Goal: Information Seeking & Learning: Learn about a topic

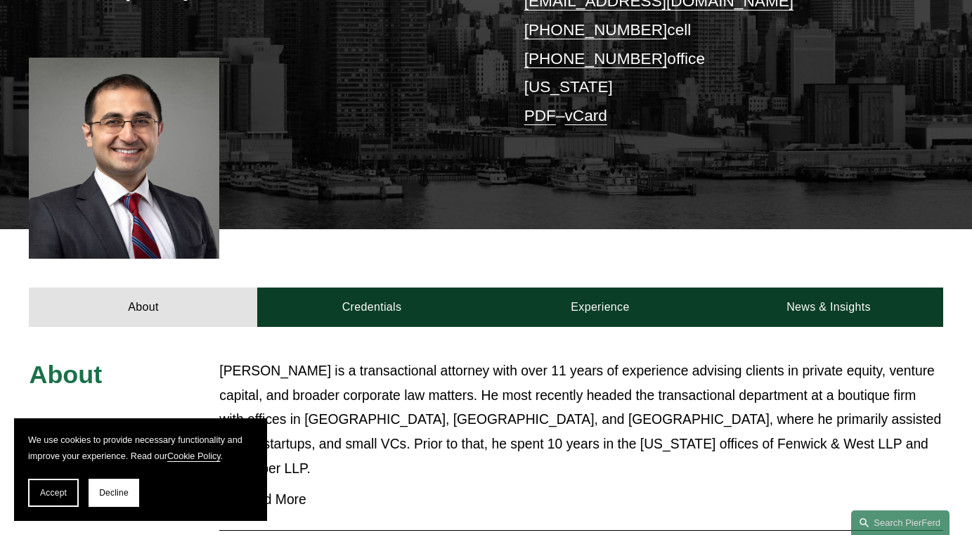
scroll to position [367, 0]
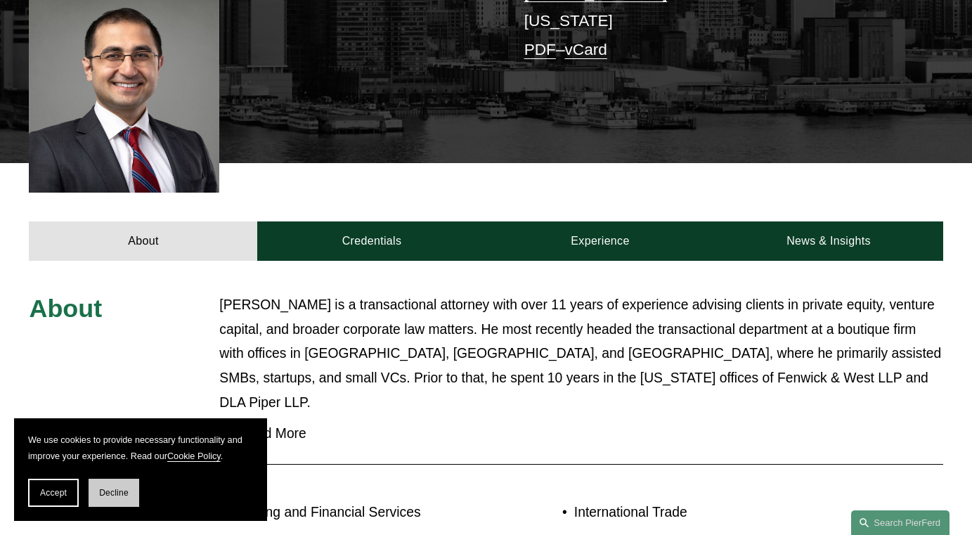
click at [117, 492] on span "Decline" at bounding box center [114, 493] width 30 height 10
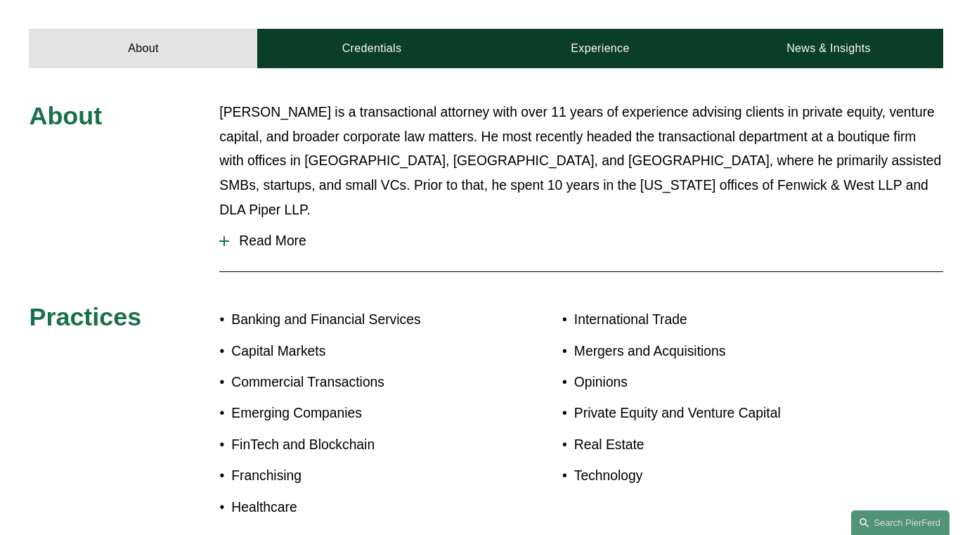
scroll to position [551, 0]
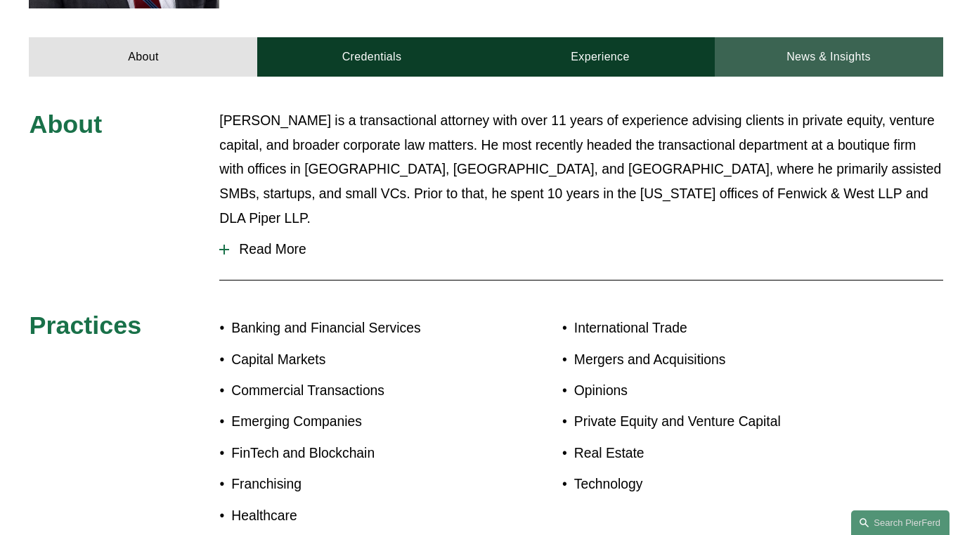
click at [842, 60] on link "News & Insights" at bounding box center [829, 56] width 228 height 39
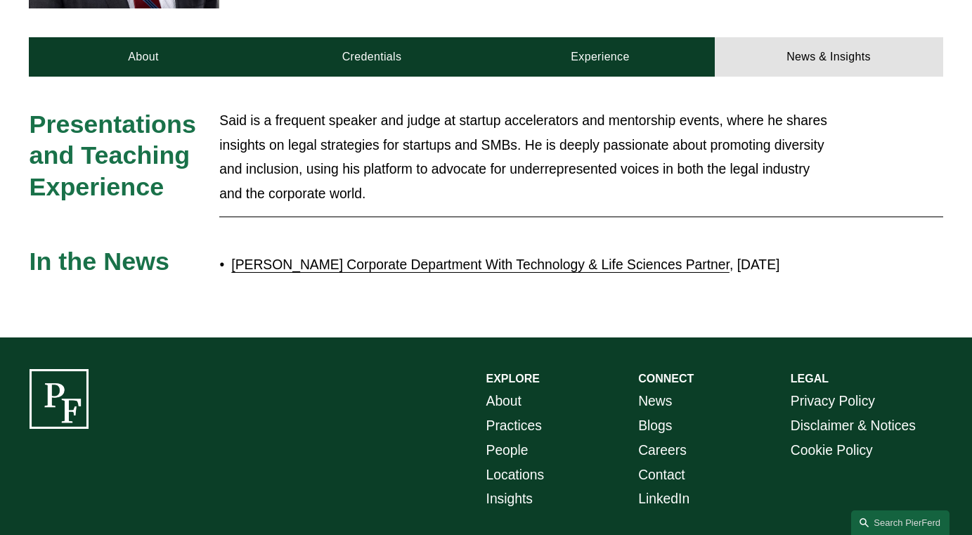
click at [568, 271] on link "[PERSON_NAME] Corporate Department With Technology & Life Sciences Partner" at bounding box center [480, 264] width 498 height 15
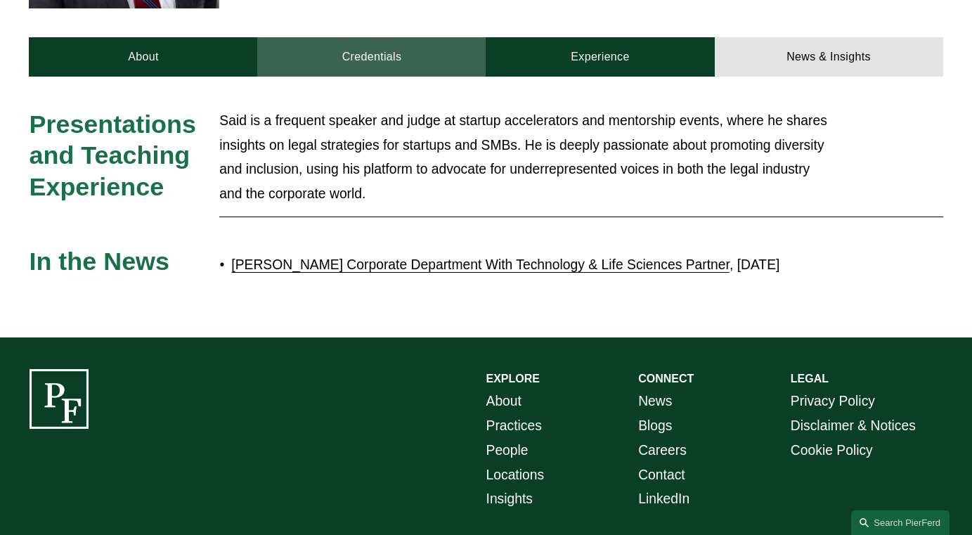
click at [355, 70] on link "Credentials" at bounding box center [371, 56] width 228 height 39
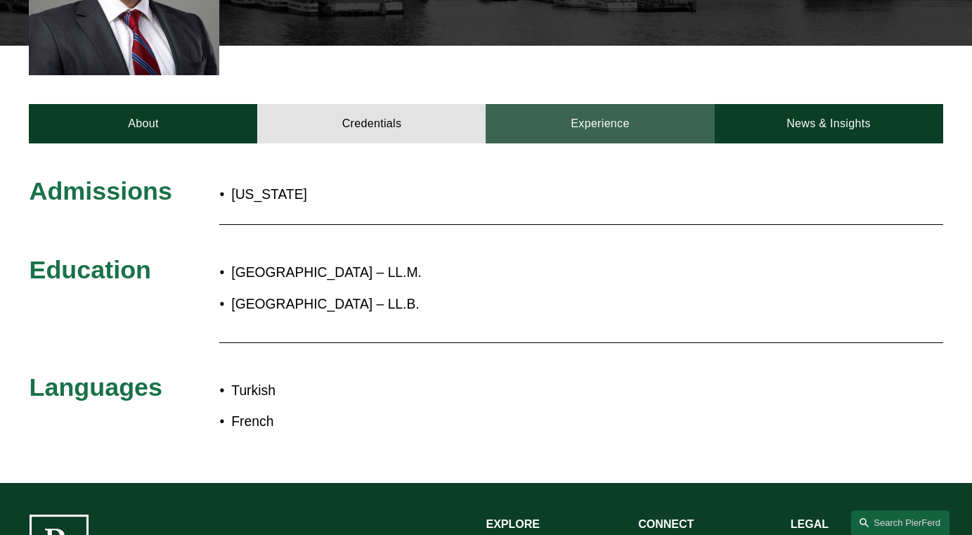
scroll to position [471, 0]
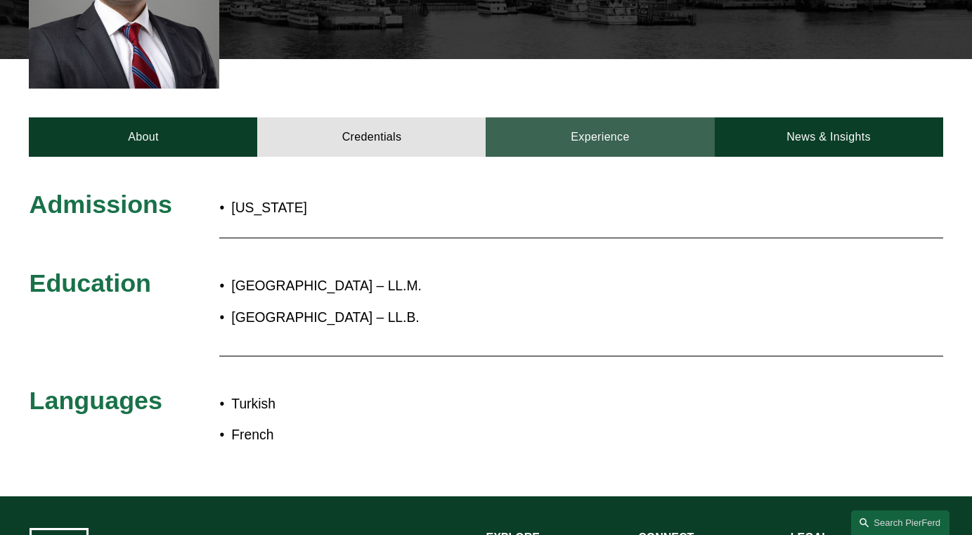
click at [584, 138] on link "Experience" at bounding box center [600, 136] width 228 height 39
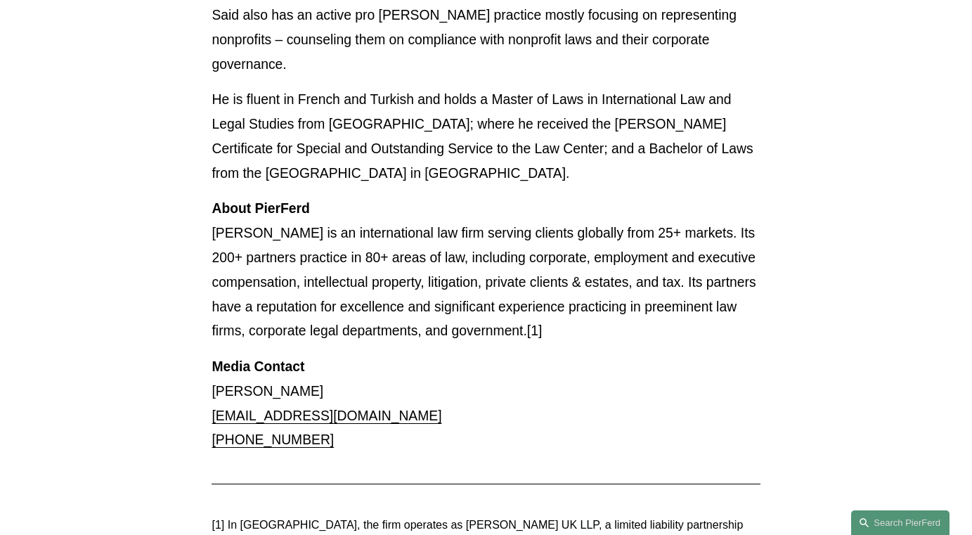
scroll to position [1314, 0]
